Goal: Feedback & Contribution: Submit feedback/report problem

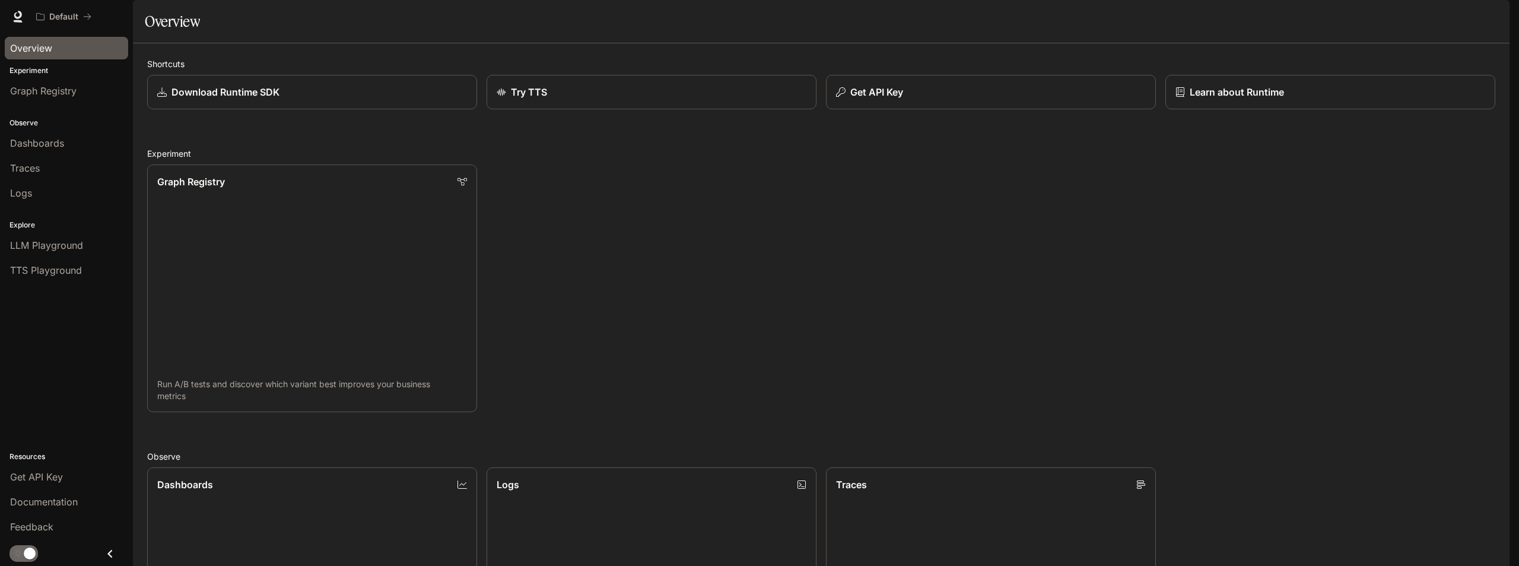
click at [47, 40] on link "Overview" at bounding box center [66, 48] width 123 height 23
click at [58, 46] on div "Overview" at bounding box center [66, 48] width 113 height 14
click at [50, 532] on span "Feedback" at bounding box center [31, 526] width 43 height 14
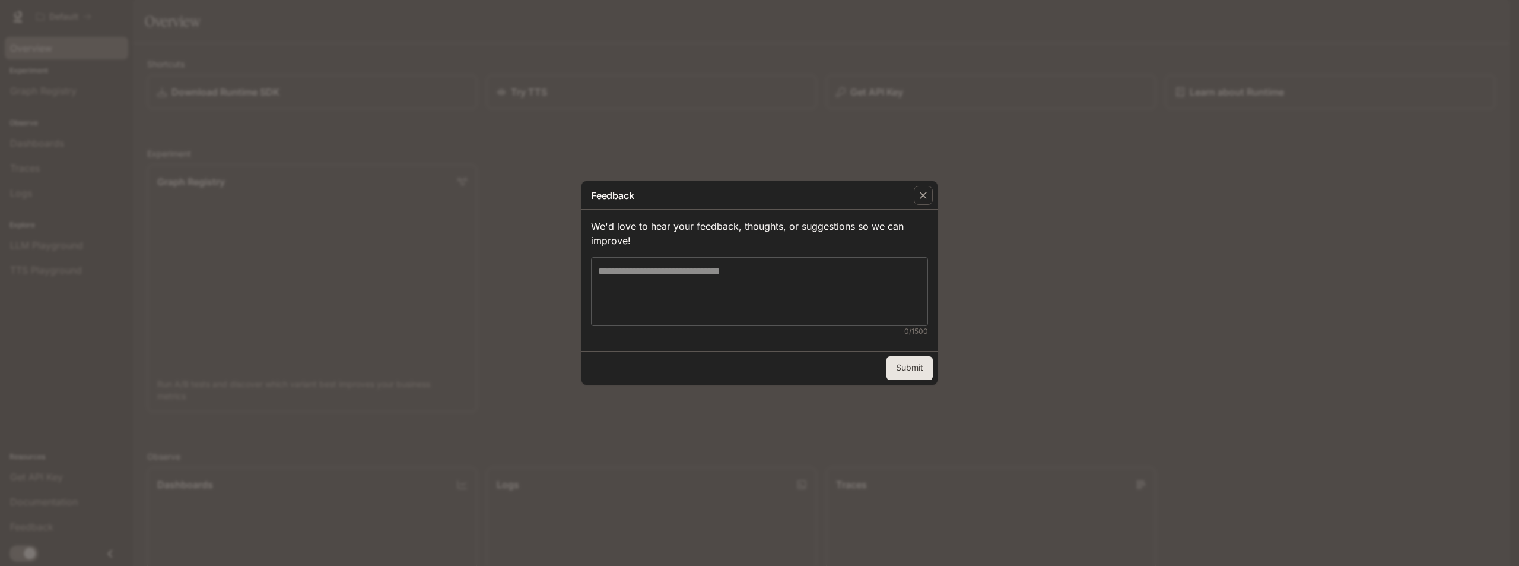
click at [812, 291] on textarea at bounding box center [759, 291] width 323 height 55
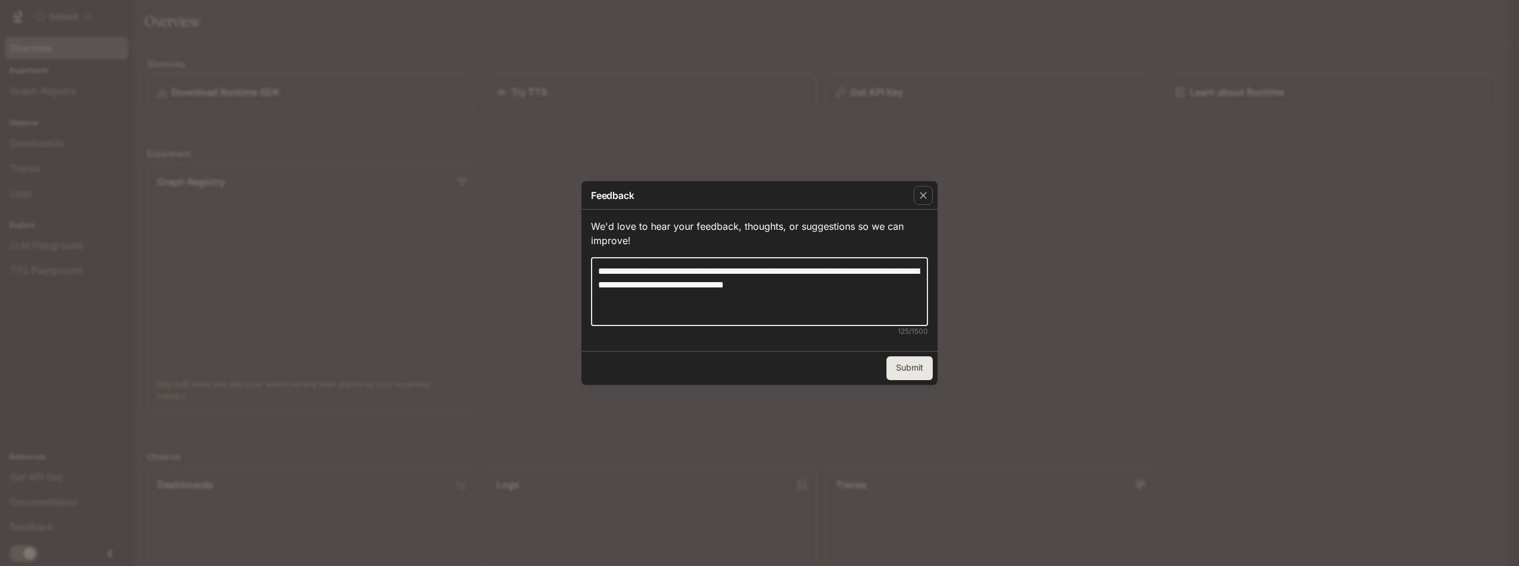
type textarea "**********"
click at [920, 369] on button "Submit" at bounding box center [910, 368] width 46 height 24
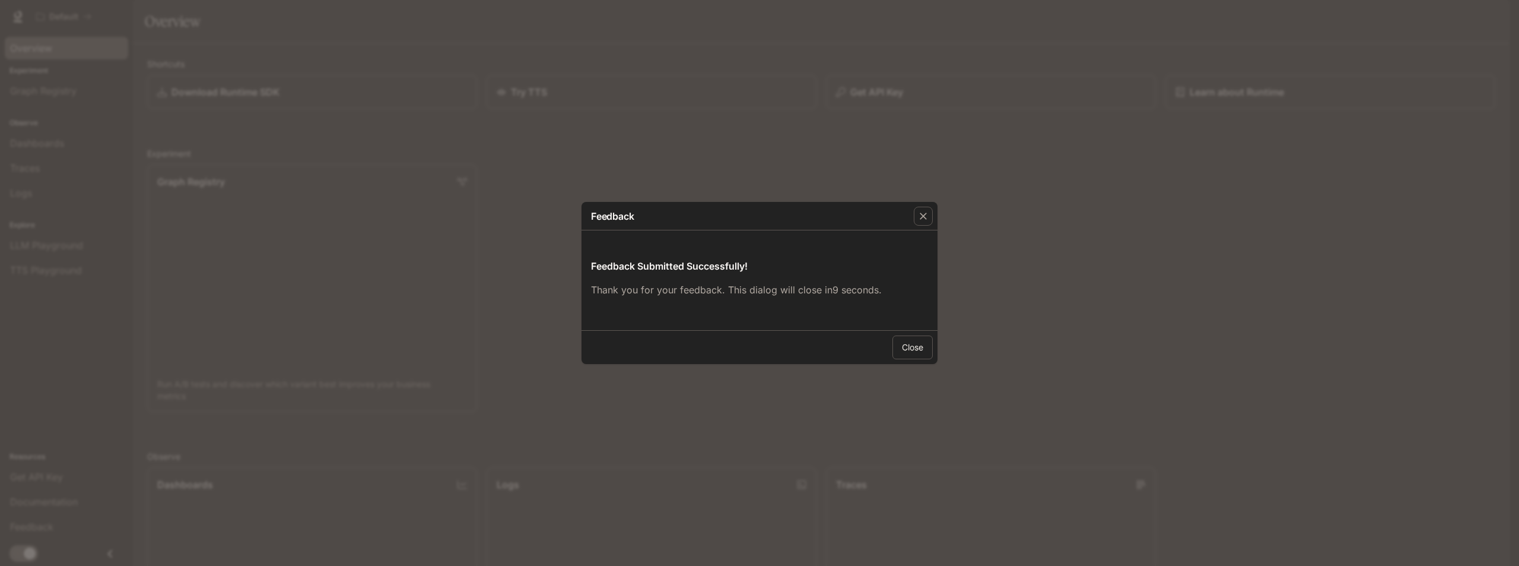
click at [904, 349] on button "Close" at bounding box center [913, 347] width 40 height 24
